Goal: Register for event/course: Sign up to attend an event or enroll in a course

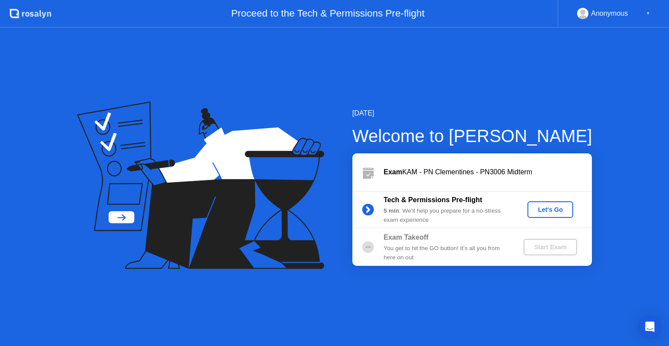
click at [548, 213] on div "Let's Go" at bounding box center [550, 209] width 39 height 7
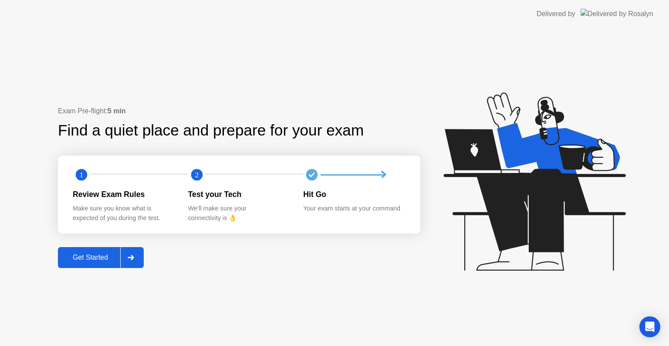
click at [93, 258] on div "Get Started" at bounding box center [91, 258] width 60 height 8
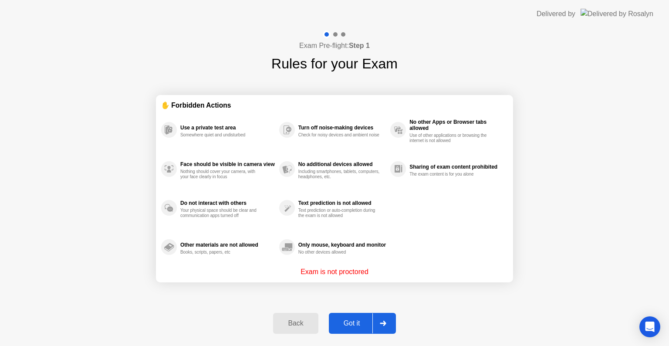
click at [352, 319] on div "Got it" at bounding box center [352, 323] width 41 height 8
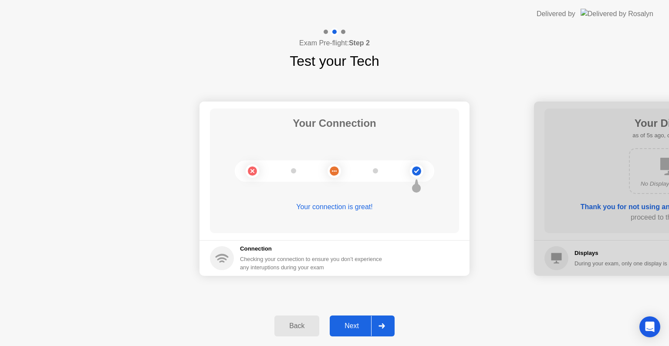
click at [356, 328] on div "Next" at bounding box center [351, 326] width 39 height 8
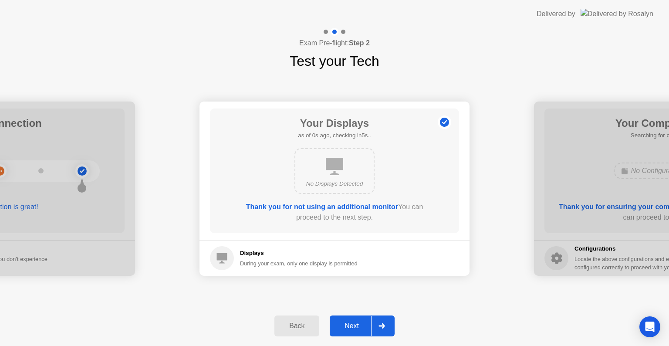
click at [356, 328] on div "Next" at bounding box center [351, 326] width 39 height 8
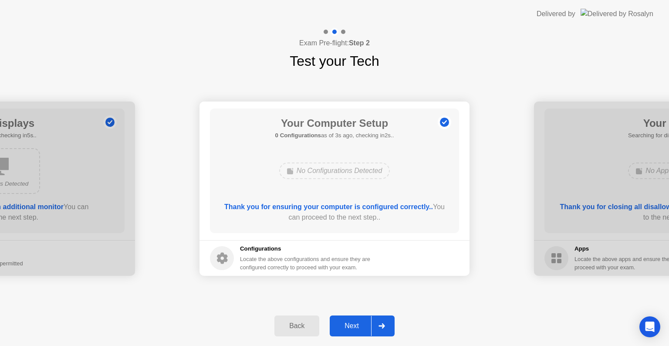
click at [356, 328] on div "Next" at bounding box center [351, 326] width 39 height 8
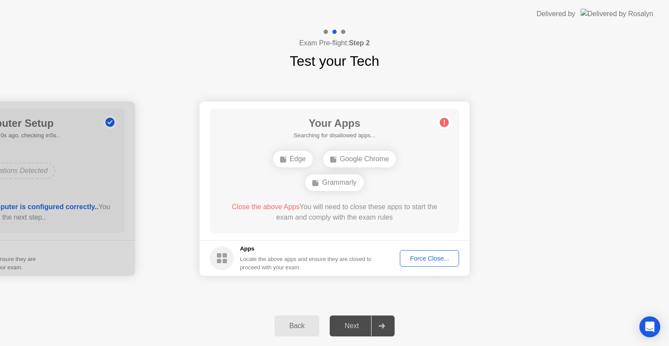
click at [439, 257] on div "Force Close..." at bounding box center [429, 258] width 53 height 7
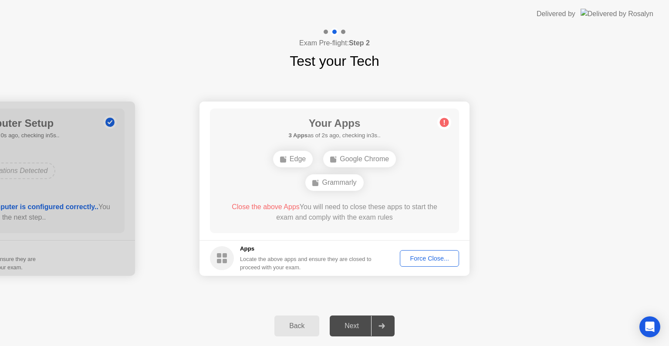
click at [418, 256] on div "Force Close..." at bounding box center [429, 258] width 53 height 7
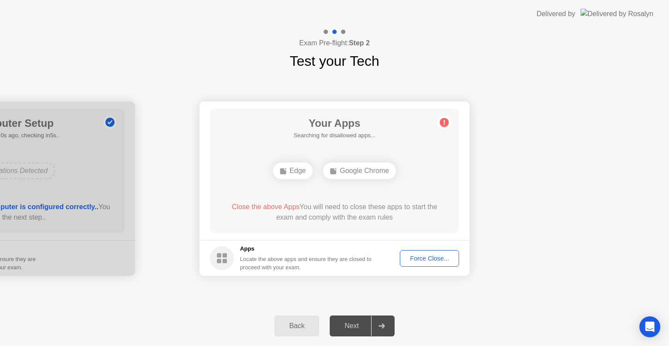
click at [430, 255] on div "Force Close..." at bounding box center [429, 258] width 53 height 7
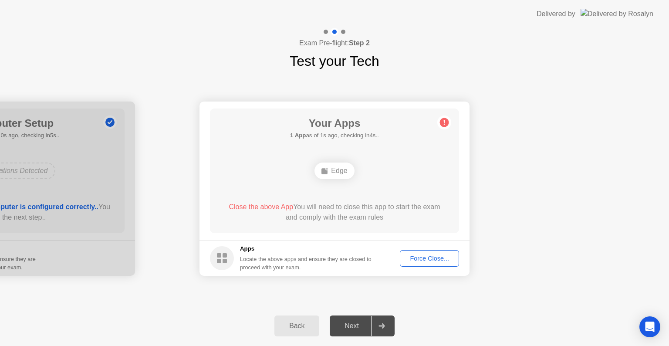
click at [430, 255] on div "Force Close..." at bounding box center [429, 258] width 53 height 7
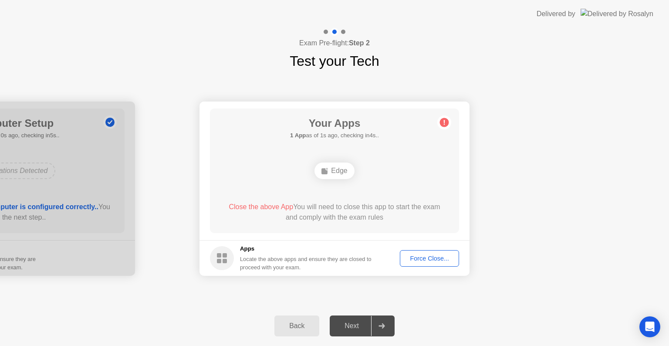
click at [420, 255] on div "Force Close..." at bounding box center [429, 258] width 53 height 7
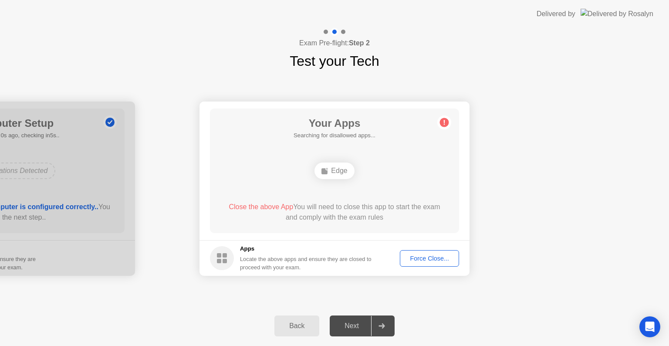
click at [400, 250] on button "Force Close..." at bounding box center [429, 258] width 59 height 17
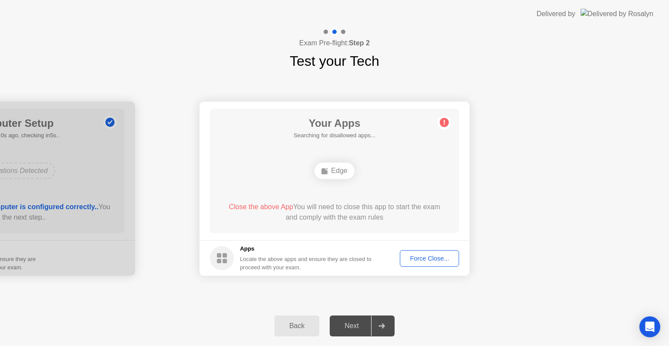
click at [418, 255] on div "Force Close..." at bounding box center [429, 258] width 53 height 7
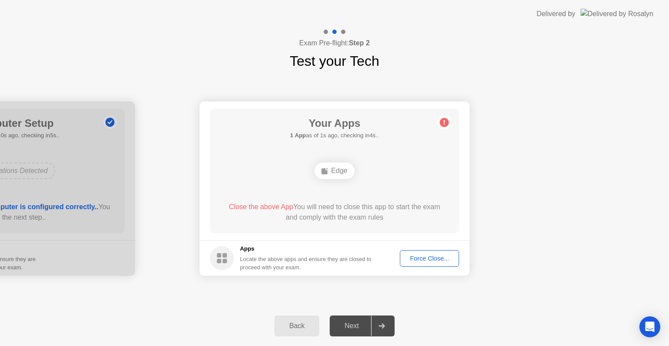
click at [433, 265] on button "Force Close..." at bounding box center [429, 258] width 59 height 17
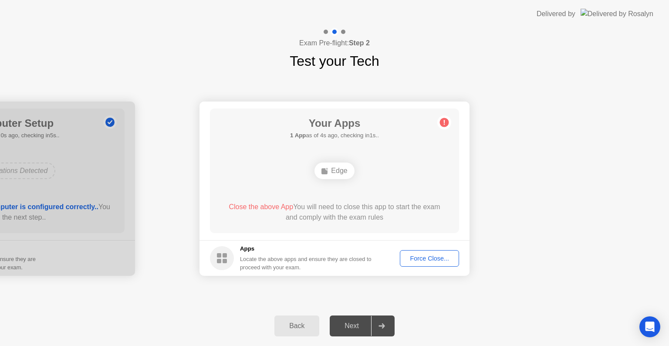
click at [444, 125] on circle at bounding box center [444, 122] width 9 height 9
click at [434, 255] on div "Force Close..." at bounding box center [429, 258] width 53 height 7
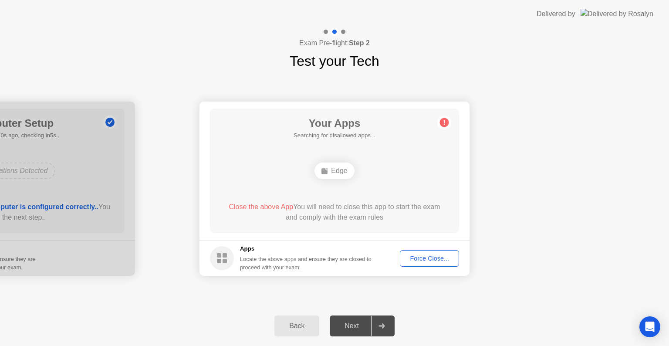
click at [527, 12] on header "Delivered by" at bounding box center [334, 14] width 669 height 28
click at [436, 255] on div "Force Close..." at bounding box center [429, 258] width 53 height 7
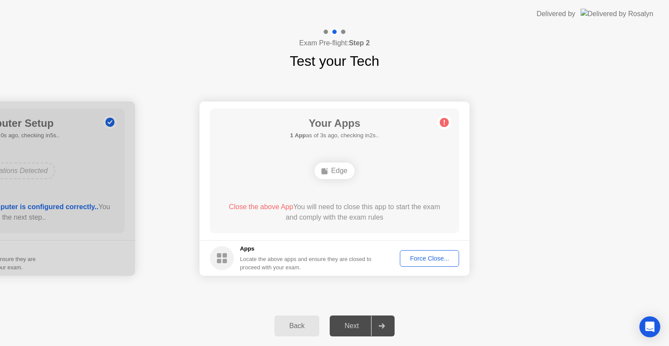
click at [357, 329] on div "Next" at bounding box center [351, 326] width 39 height 8
click at [316, 328] on div "Back" at bounding box center [297, 326] width 40 height 8
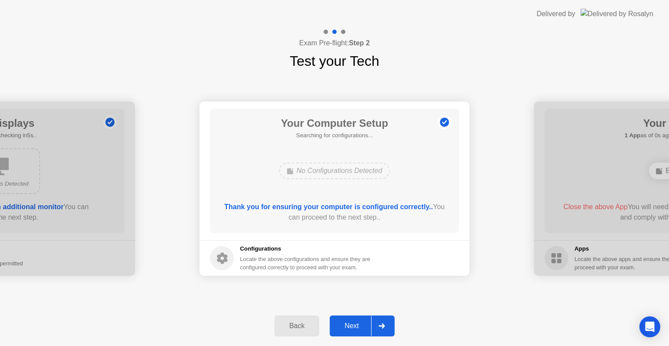
click at [353, 320] on button "Next" at bounding box center [362, 325] width 65 height 21
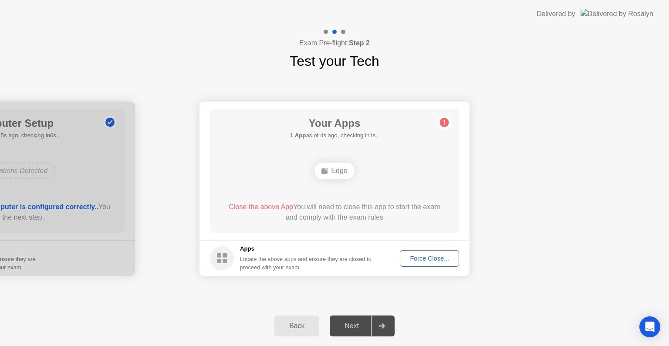
click at [415, 251] on button "Force Close..." at bounding box center [429, 258] width 59 height 17
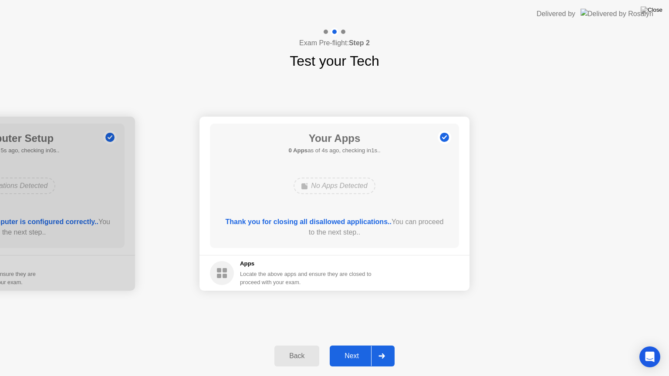
click at [356, 346] on div "Next" at bounding box center [351, 356] width 39 height 8
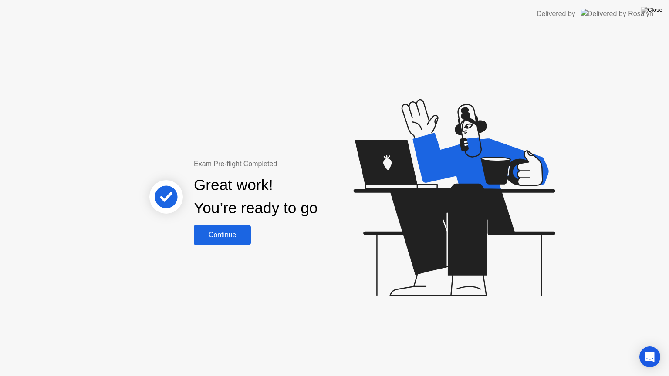
click at [218, 232] on div "Continue" at bounding box center [223, 235] width 52 height 8
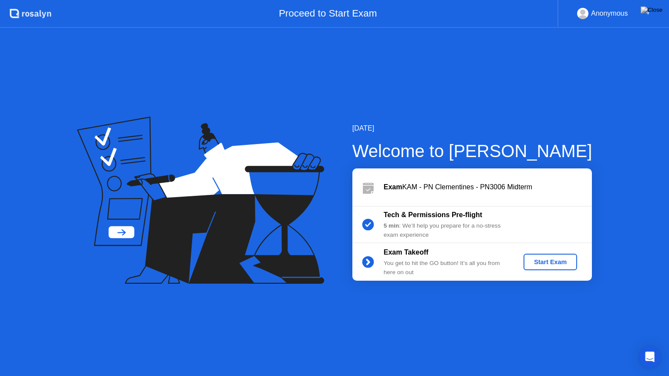
click at [547, 262] on div "Start Exam" at bounding box center [550, 262] width 47 height 7
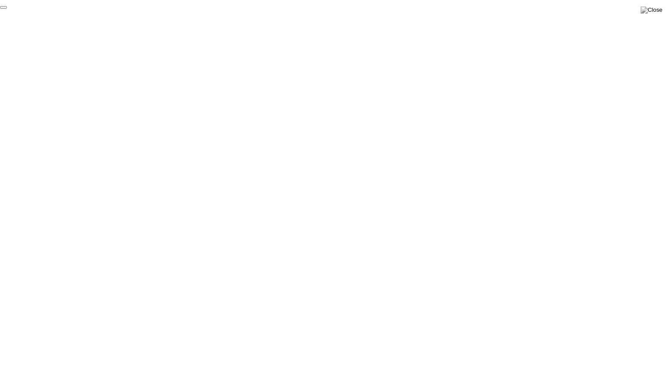
click div "End Proctoring Session"
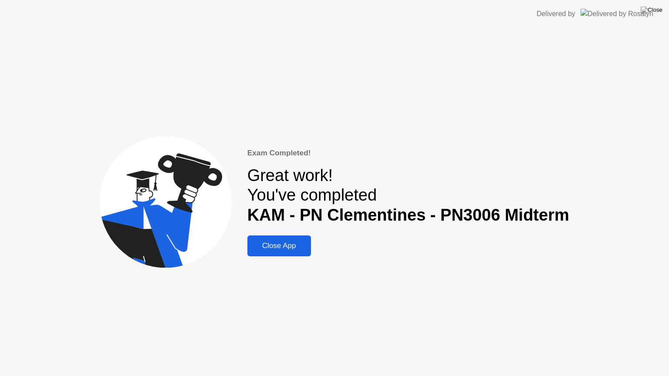
click at [277, 244] on div "Close App" at bounding box center [279, 246] width 58 height 9
